Goal: Task Accomplishment & Management: Use online tool/utility

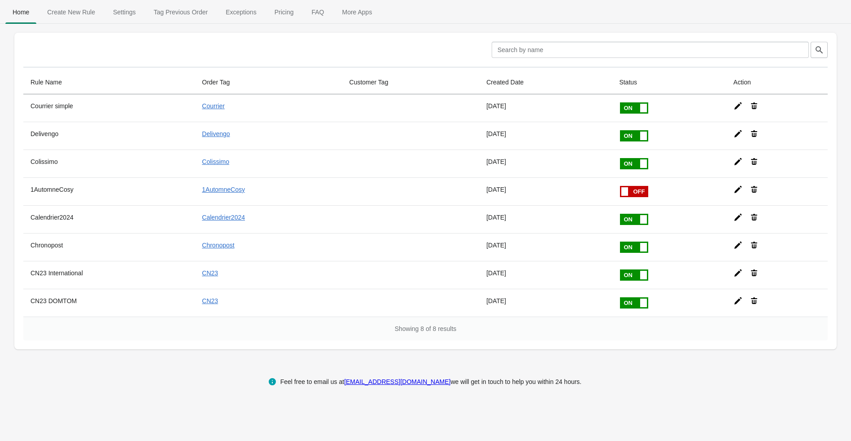
click at [740, 214] on icon at bounding box center [738, 217] width 9 height 9
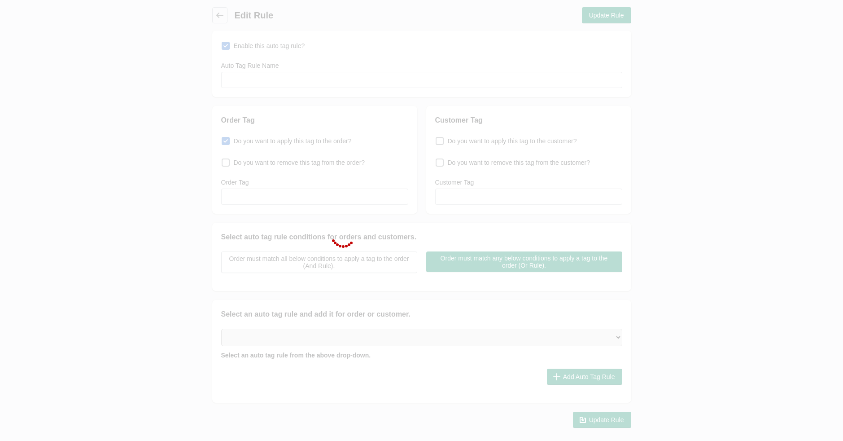
type input "Calendrier2024"
checkbox input "true"
type input "Calendrier2024"
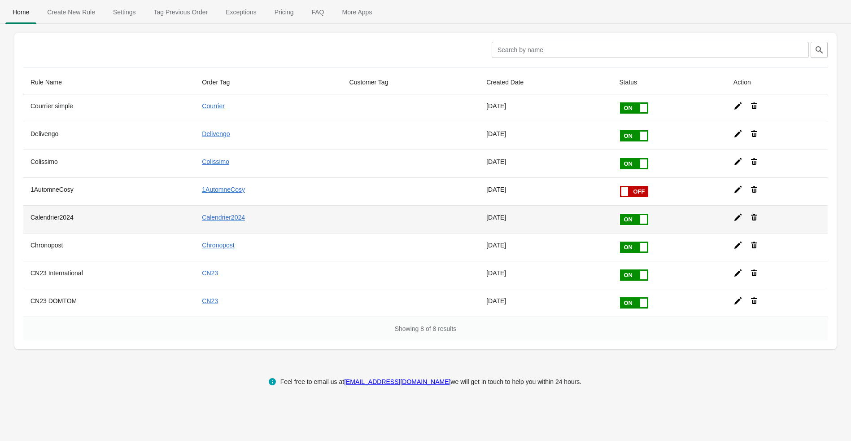
click at [741, 216] on icon at bounding box center [738, 217] width 9 height 9
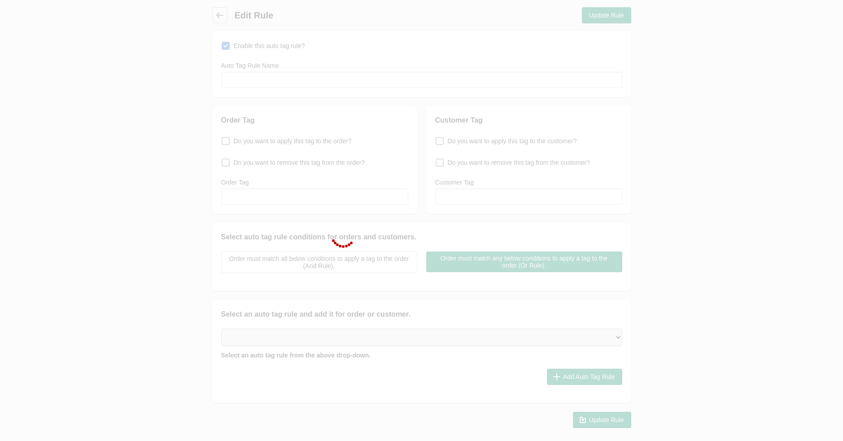
type input "Calendrier2024"
checkbox input "true"
type input "Calendrier2024"
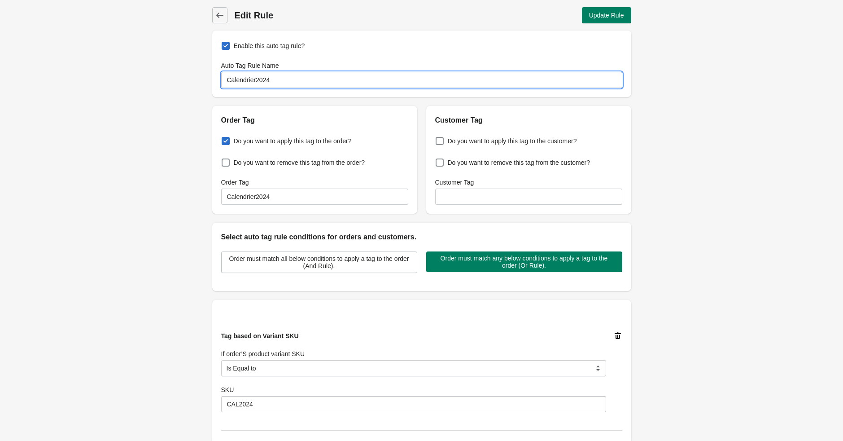
click at [257, 78] on input "Calendrier2024" at bounding box center [421, 80] width 401 height 16
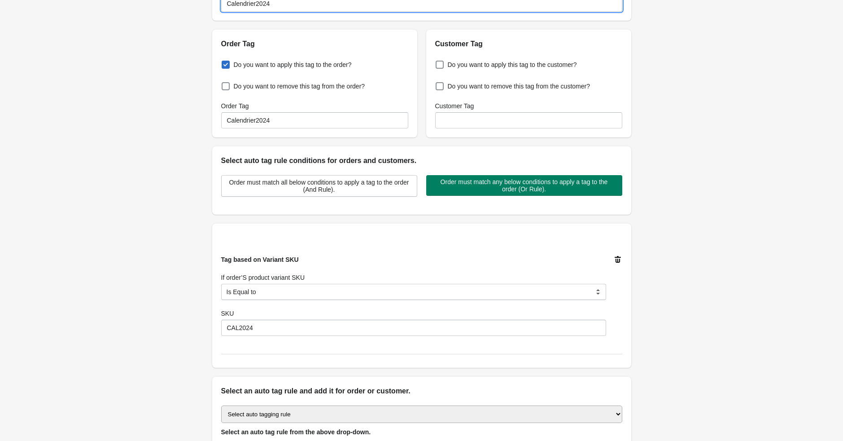
scroll to position [115, 0]
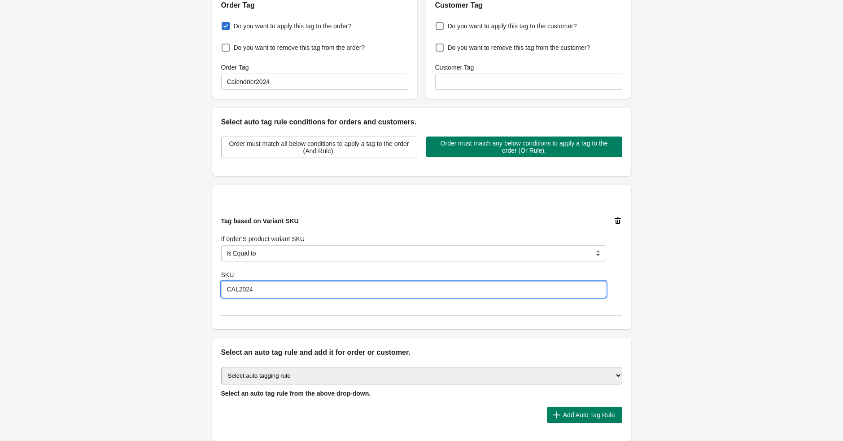
click at [245, 289] on input "CAL2024" at bounding box center [413, 289] width 385 height 16
click at [127, 197] on div "Back Edit Rule Update Rule Enable this auto tag rule? Auto Tag Rule Name Calend…" at bounding box center [421, 179] width 843 height 588
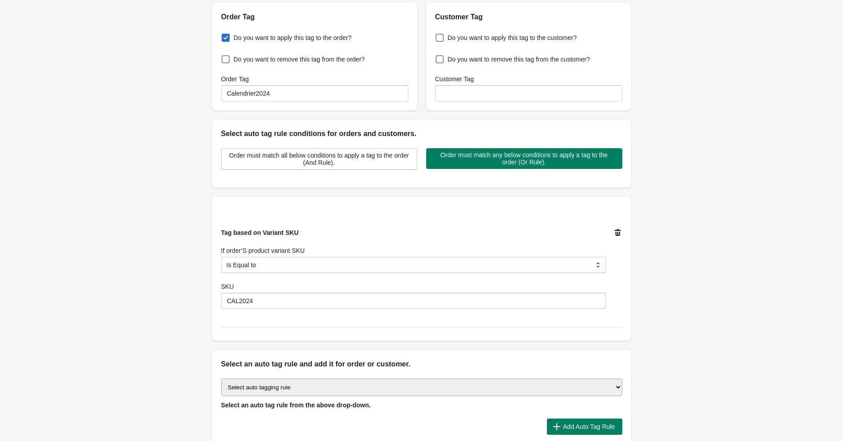
scroll to position [73, 0]
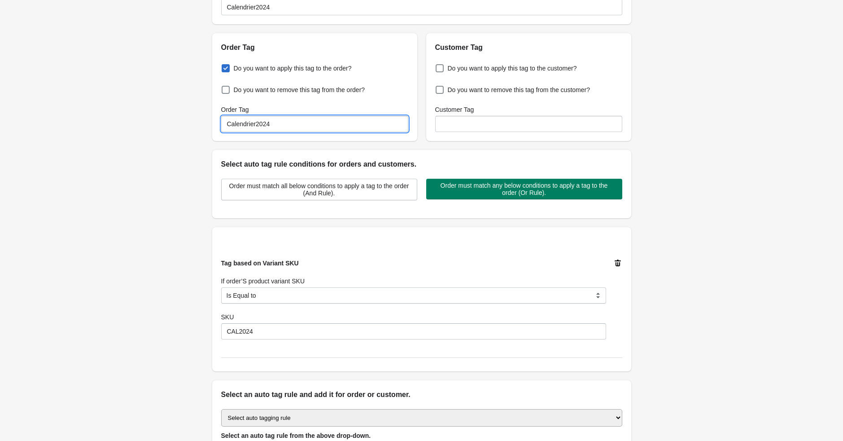
click at [245, 125] on input "Calendrier2024" at bounding box center [314, 124] width 187 height 16
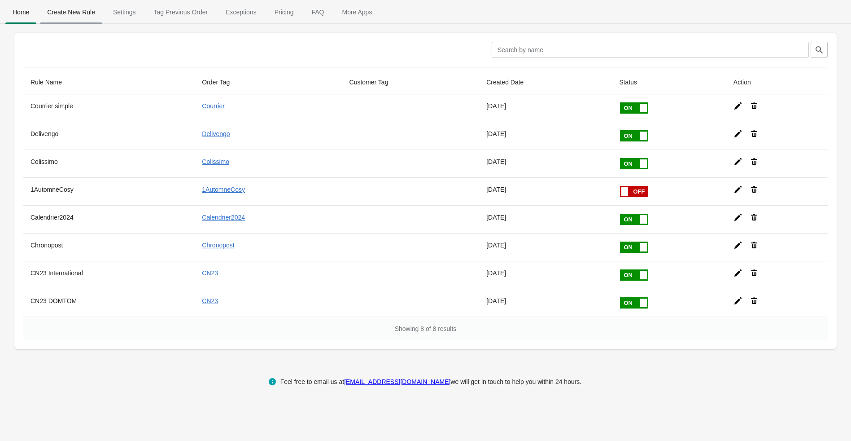
click at [74, 9] on span "Create New Rule" at bounding box center [71, 12] width 62 height 16
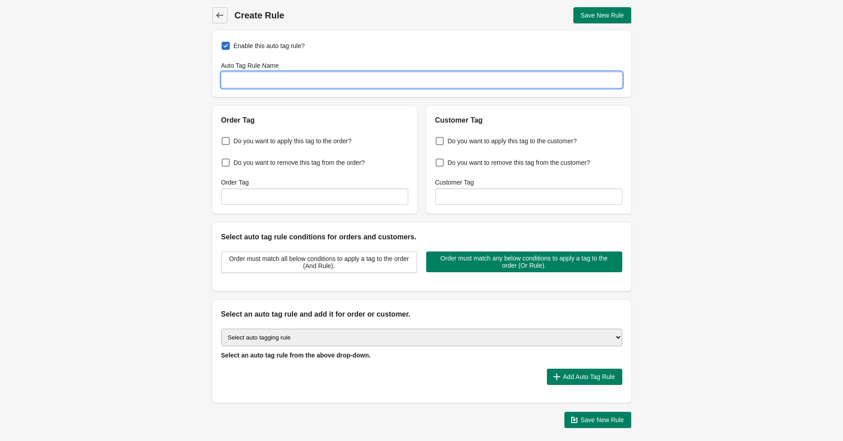
click at [244, 77] on input "Auto Tag Rule Name" at bounding box center [421, 80] width 401 height 16
paste input "Calendrier2024"
type input "Calendrier2026"
click at [240, 142] on span "Do you want to apply this tag to the order?" at bounding box center [293, 140] width 118 height 9
click at [224, 139] on input "Do you want to apply this tag to the order?" at bounding box center [223, 138] width 0 height 0
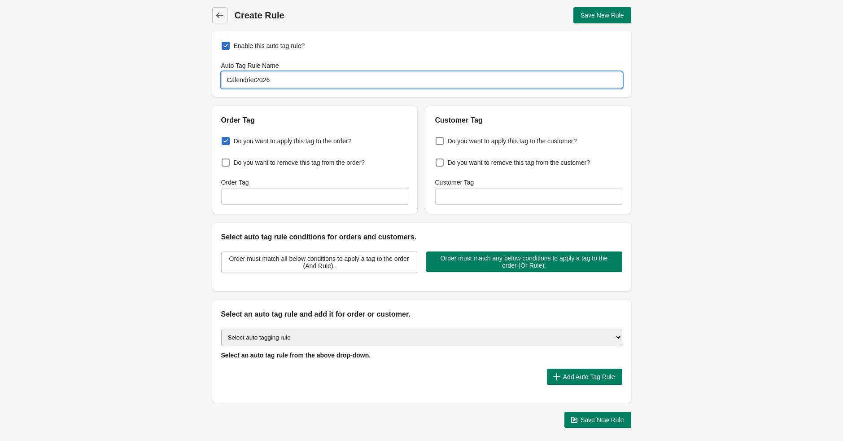
checkbox input "true"
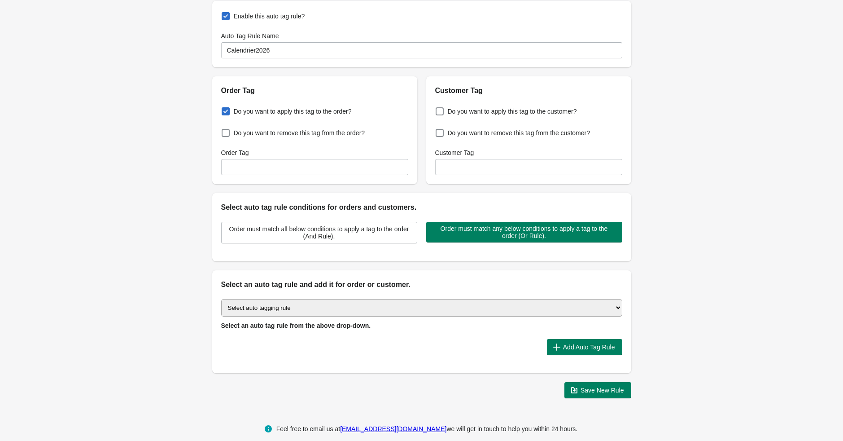
scroll to position [39, 0]
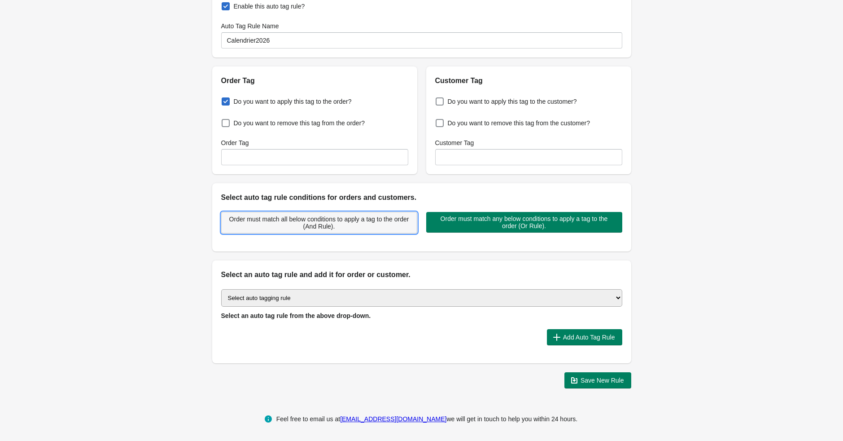
click at [320, 226] on span "Order must match all below conditions to apply a tag to the order (And Rule)." at bounding box center [319, 222] width 181 height 14
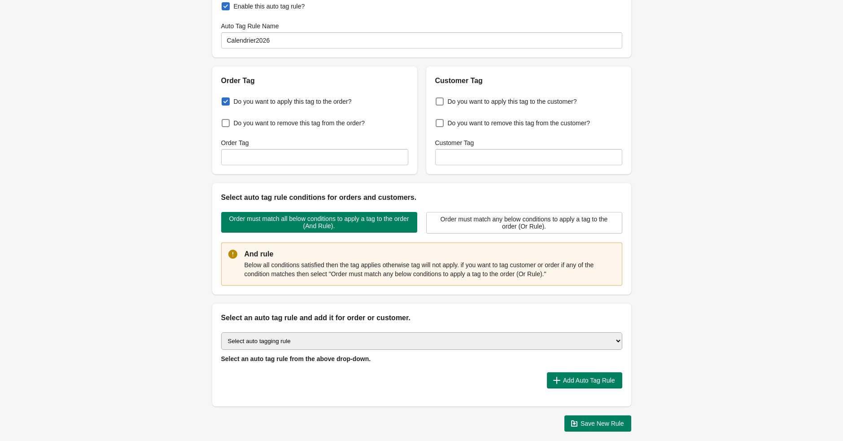
click at [511, 204] on div "Order must match all below conditions to apply a tag to the order (And Rule). O…" at bounding box center [421, 249] width 419 height 92
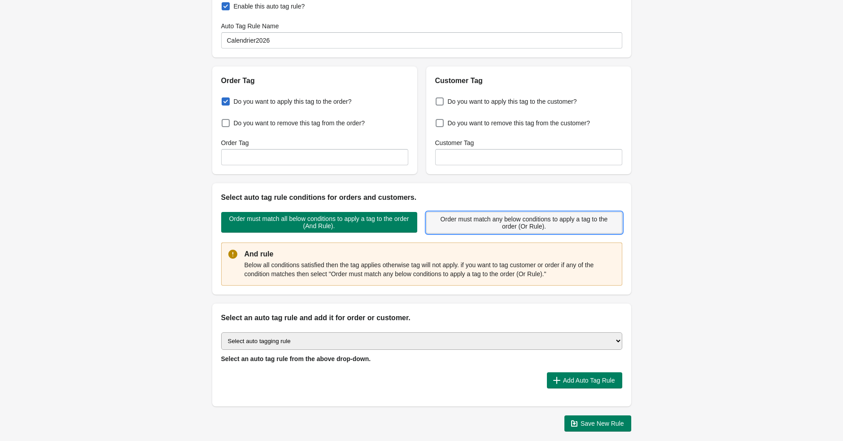
click at [479, 227] on span "Order must match any below conditions to apply a tag to the order (Or Rule)." at bounding box center [524, 222] width 181 height 14
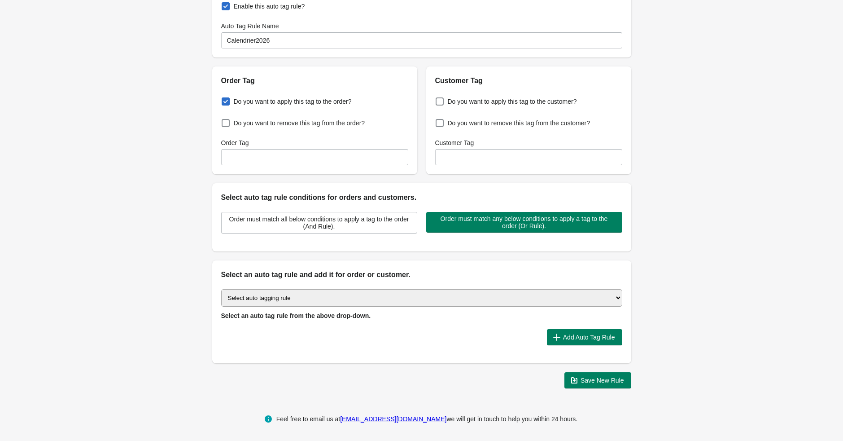
click at [272, 297] on select "Select auto tagging rule Tag by order amount Tag based on the order count (Volu…" at bounding box center [421, 298] width 401 height 18
click at [285, 293] on select "Select auto tagging rule Tag by order amount Tag based on the order count (Volu…" at bounding box center [421, 298] width 401 height 18
select select "23"
click at [221, 289] on select "Select auto tagging rule Tag by order amount Tag based on the order count (Volu…" at bounding box center [421, 298] width 401 height 18
click at [586, 335] on span "Add Auto Tag Rule" at bounding box center [589, 336] width 52 height 7
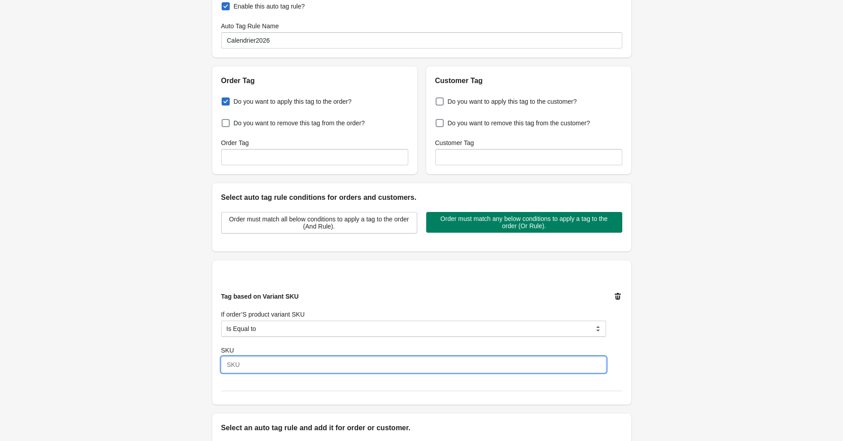
click at [250, 363] on input "SKU" at bounding box center [413, 364] width 385 height 16
paste input "CAL2024"
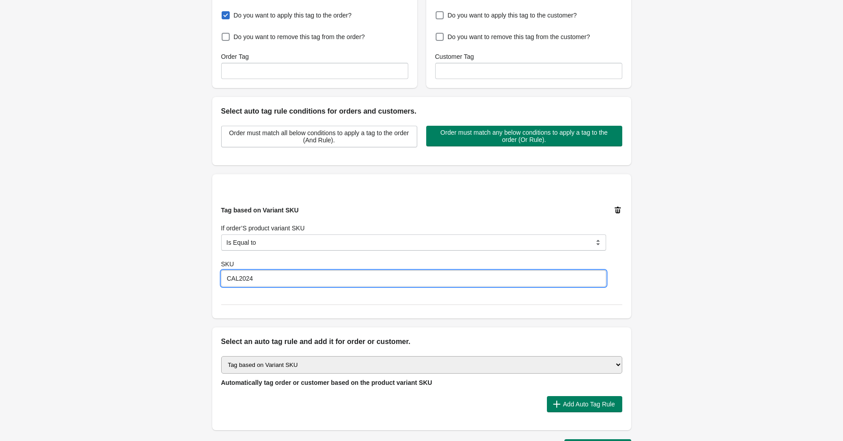
scroll to position [161, 0]
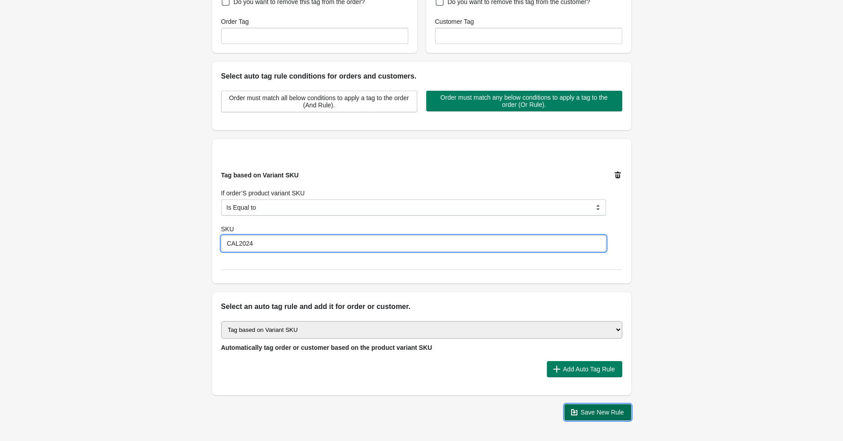
click at [599, 414] on span "Save New Rule" at bounding box center [603, 411] width 44 height 7
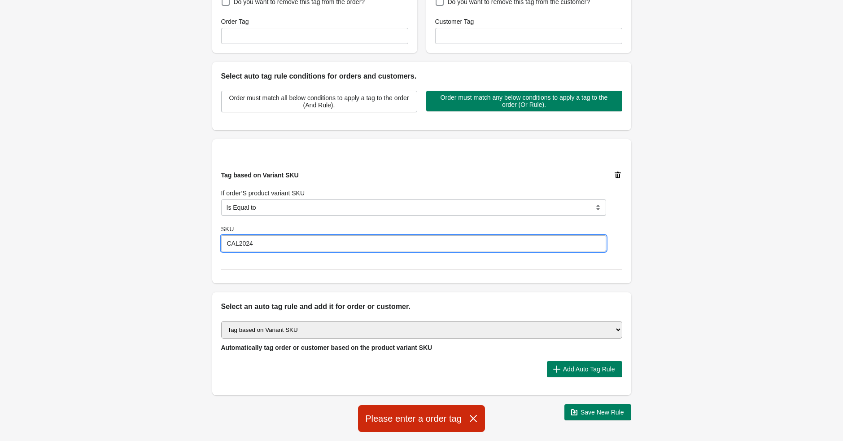
click at [271, 243] on input "CAL2024" at bounding box center [413, 243] width 385 height 16
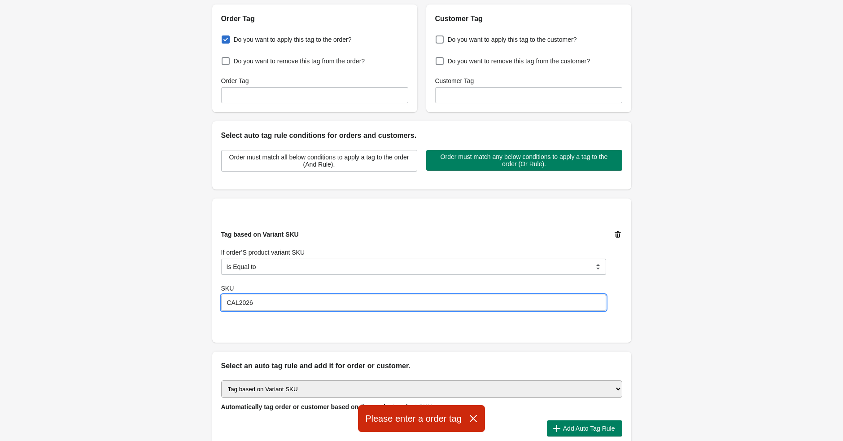
scroll to position [192, 0]
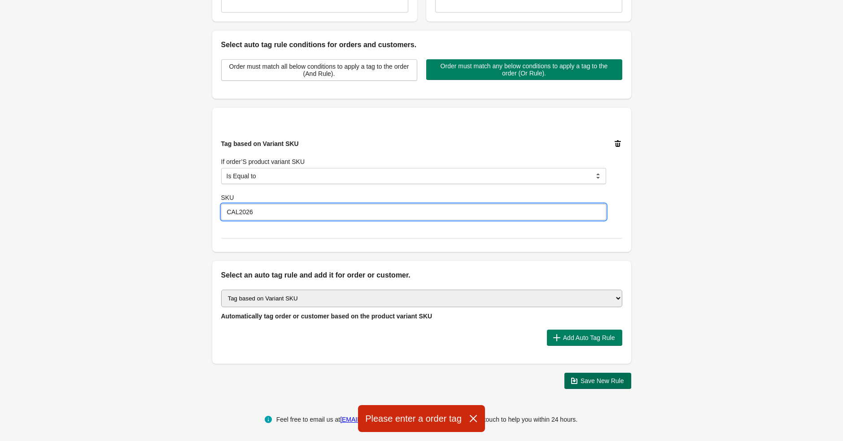
type input "CAL2026"
click at [604, 381] on span "Save New Rule" at bounding box center [603, 380] width 44 height 7
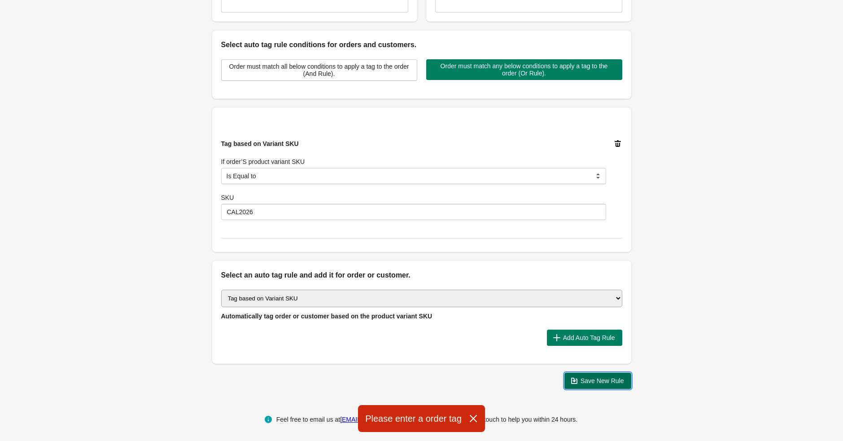
click at [598, 380] on span "Save New Rule" at bounding box center [603, 380] width 44 height 7
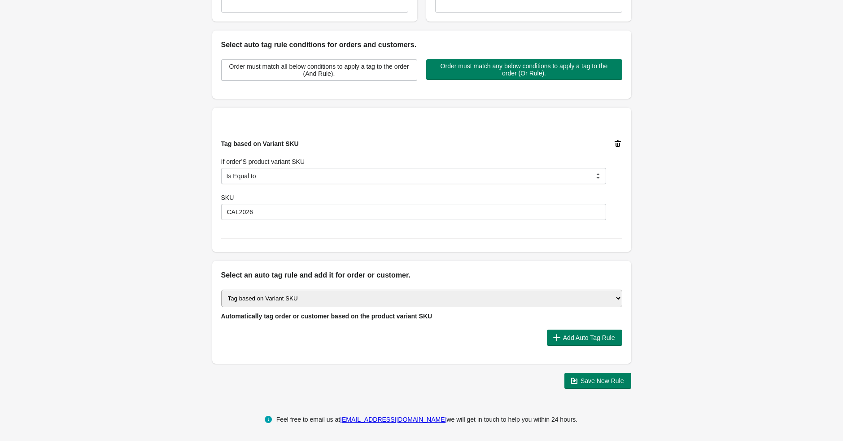
scroll to position [37, 0]
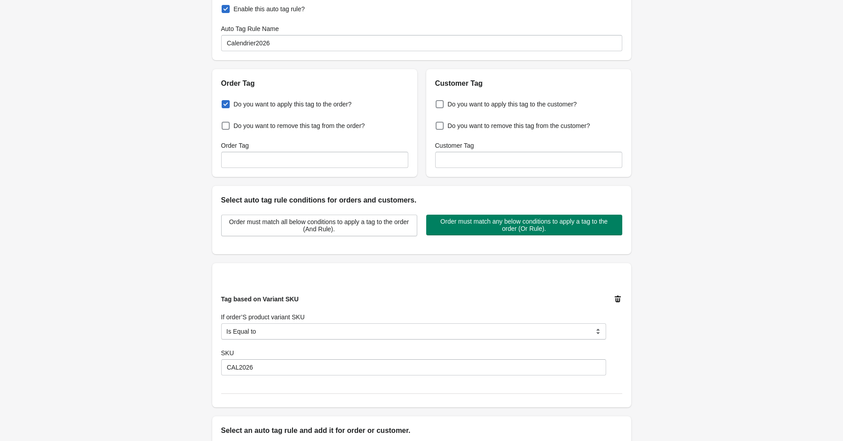
click at [254, 169] on div "Do you want to apply this tag to the order? Do you want to remove this tag from…" at bounding box center [314, 133] width 205 height 88
click at [252, 164] on input "Order Tag" at bounding box center [314, 160] width 187 height 16
paste input "Calendrier2024"
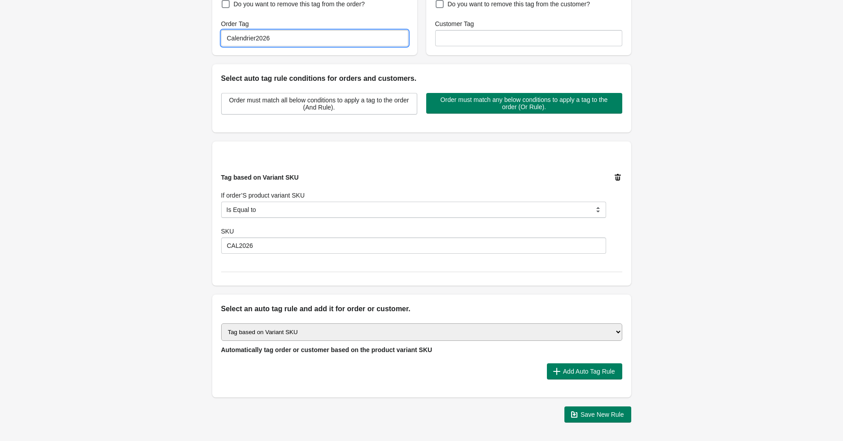
scroll to position [192, 0]
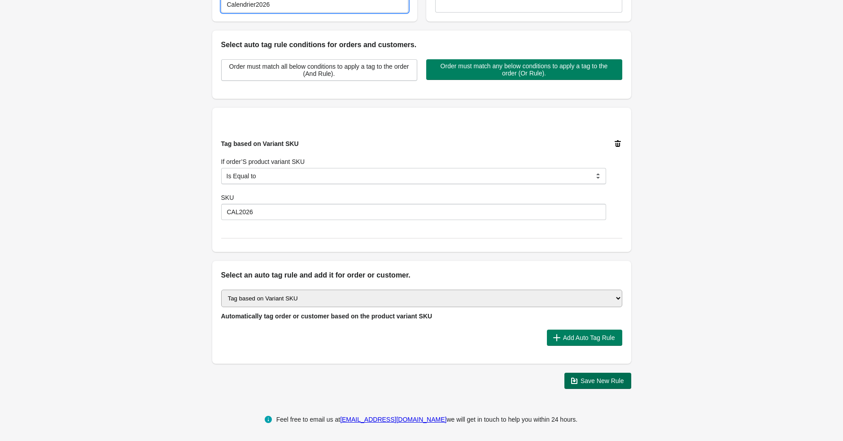
type input "Calendrier2026"
click at [587, 377] on span "Save New Rule" at bounding box center [603, 380] width 44 height 7
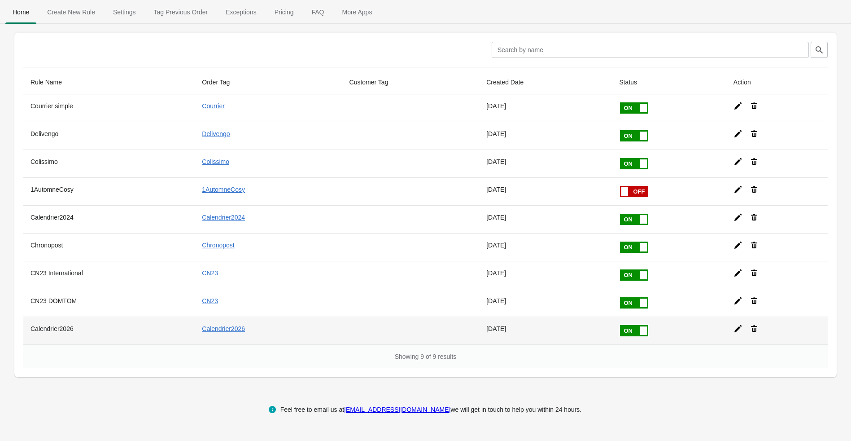
click at [689, 326] on icon at bounding box center [738, 328] width 9 height 9
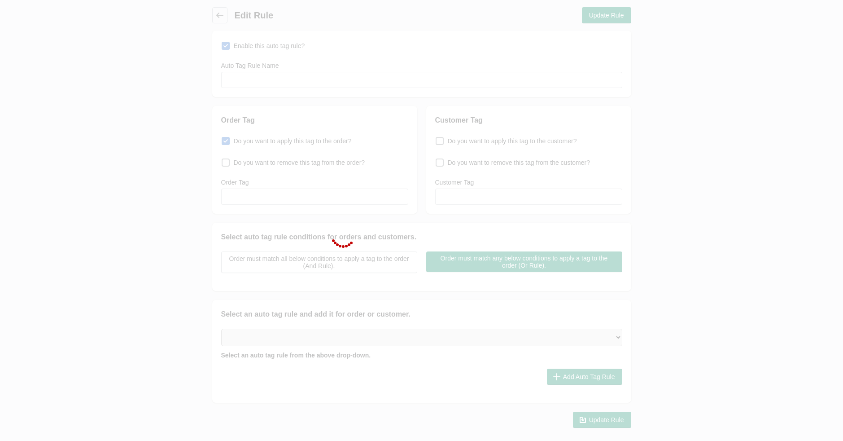
type input "Calendrier2026"
checkbox input "true"
type input "Calendrier2026"
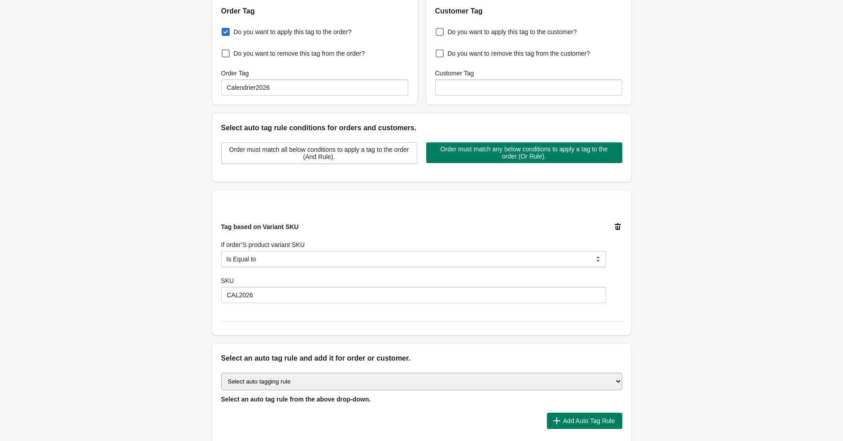
scroll to position [128, 0]
